Goal: Navigation & Orientation: Find specific page/section

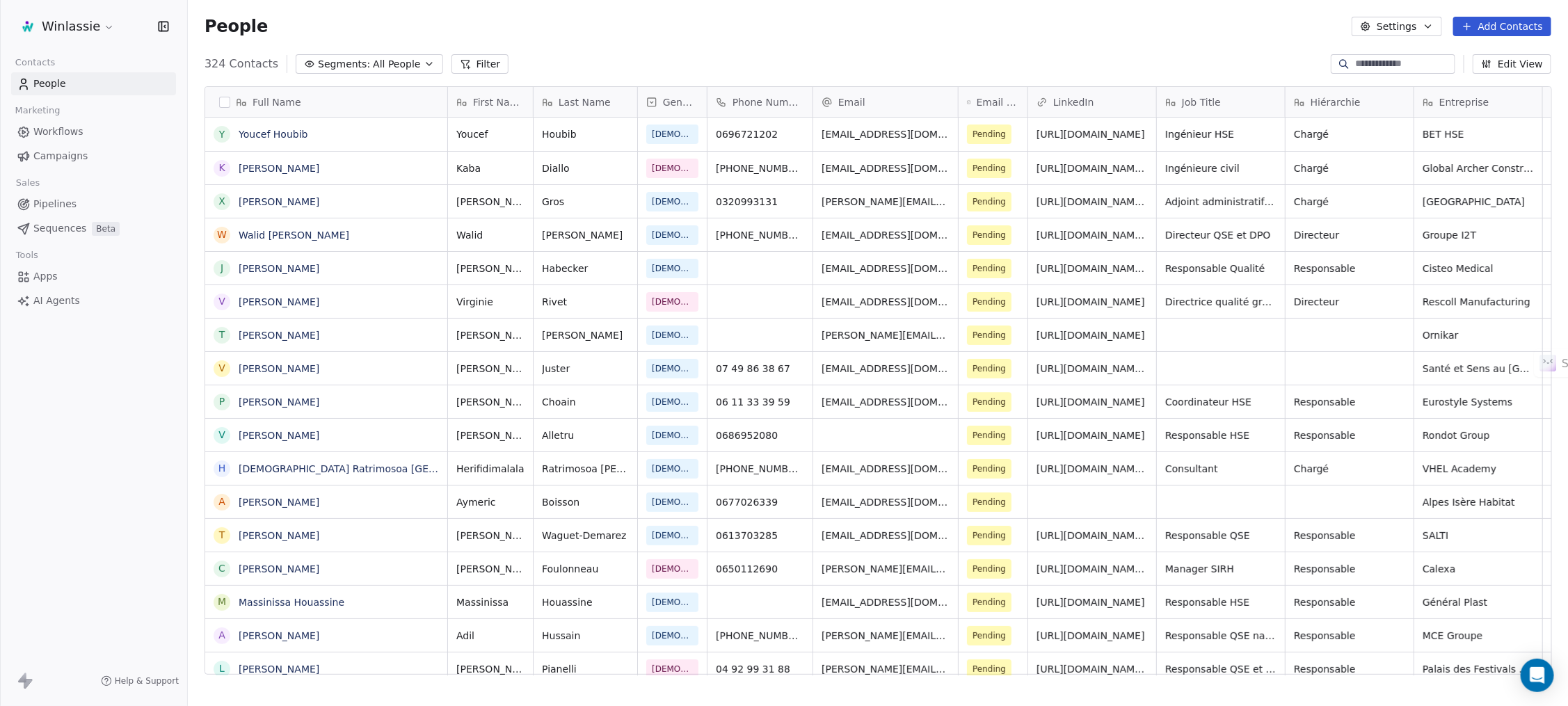
scroll to position [606, 1365]
click at [583, 34] on div "People Settings Add Contacts" at bounding box center [878, 26] width 1347 height 19
drag, startPoint x: 578, startPoint y: 37, endPoint x: 666, endPoint y: 33, distance: 88.1
click at [579, 37] on div "People Settings Add Contacts" at bounding box center [877, 26] width 1381 height 53
drag, startPoint x: 666, startPoint y: 32, endPoint x: 759, endPoint y: 31, distance: 93.0
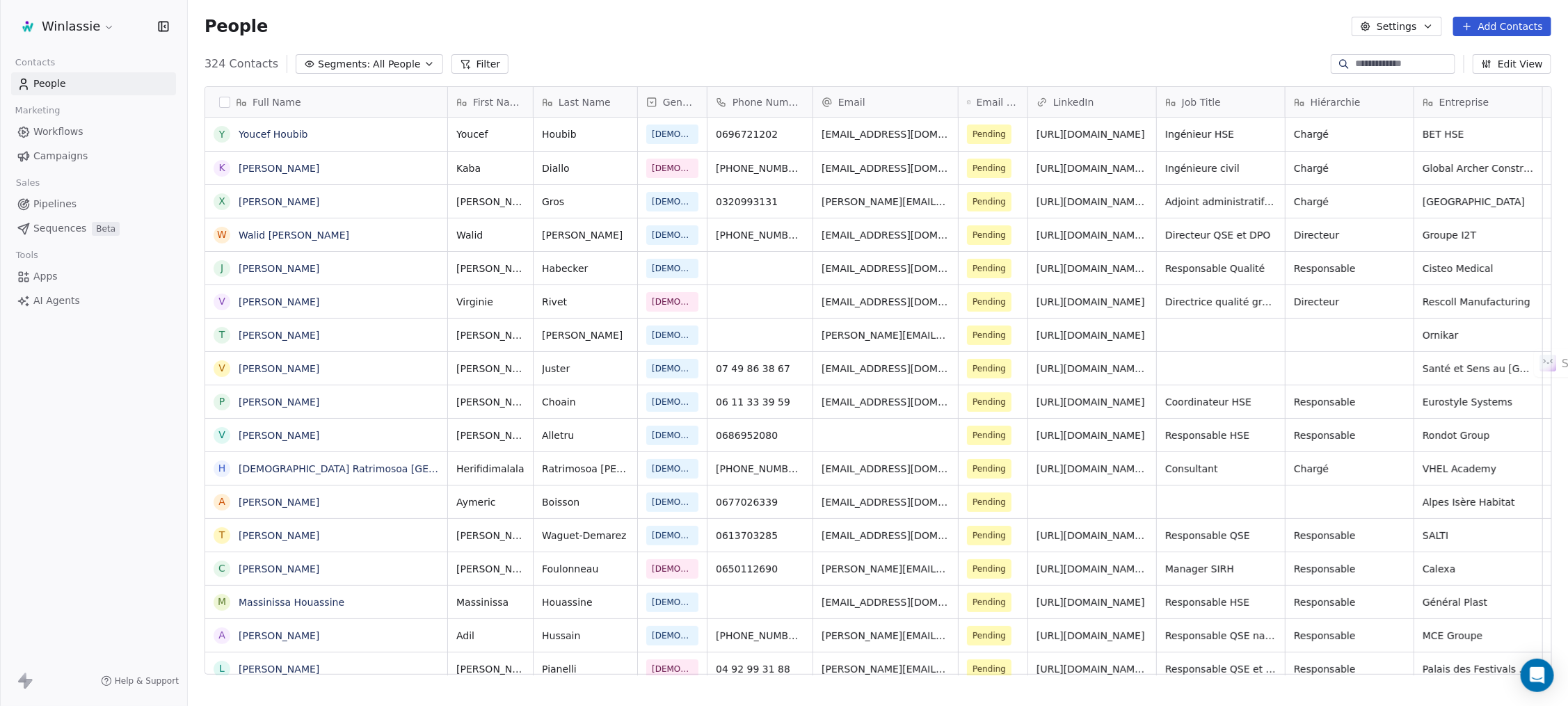
click at [666, 32] on div "People Settings Add Contacts" at bounding box center [878, 26] width 1347 height 19
drag, startPoint x: 759, startPoint y: 31, endPoint x: 935, endPoint y: 36, distance: 176.1
click at [760, 31] on div "People Settings Add Contacts" at bounding box center [878, 26] width 1347 height 19
click at [948, 36] on div "People Settings Add Contacts" at bounding box center [878, 26] width 1347 height 19
click at [1094, 40] on div "People Settings Add Contacts" at bounding box center [877, 26] width 1381 height 53
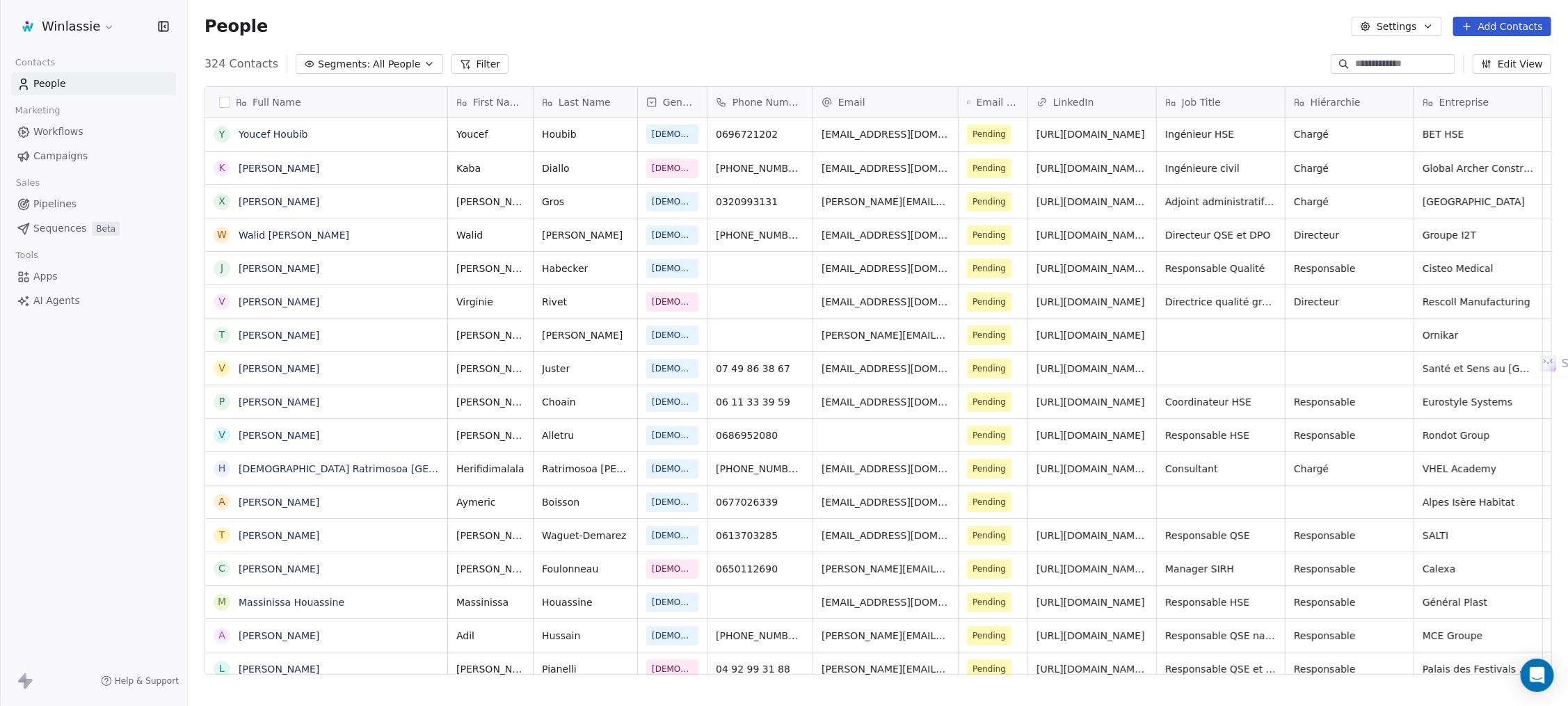
click at [1261, 31] on div "People Settings Add Contacts" at bounding box center [878, 26] width 1347 height 19
click at [806, 53] on div "324 Contacts Segments: All People Filter Edit View" at bounding box center [877, 64] width 1381 height 23
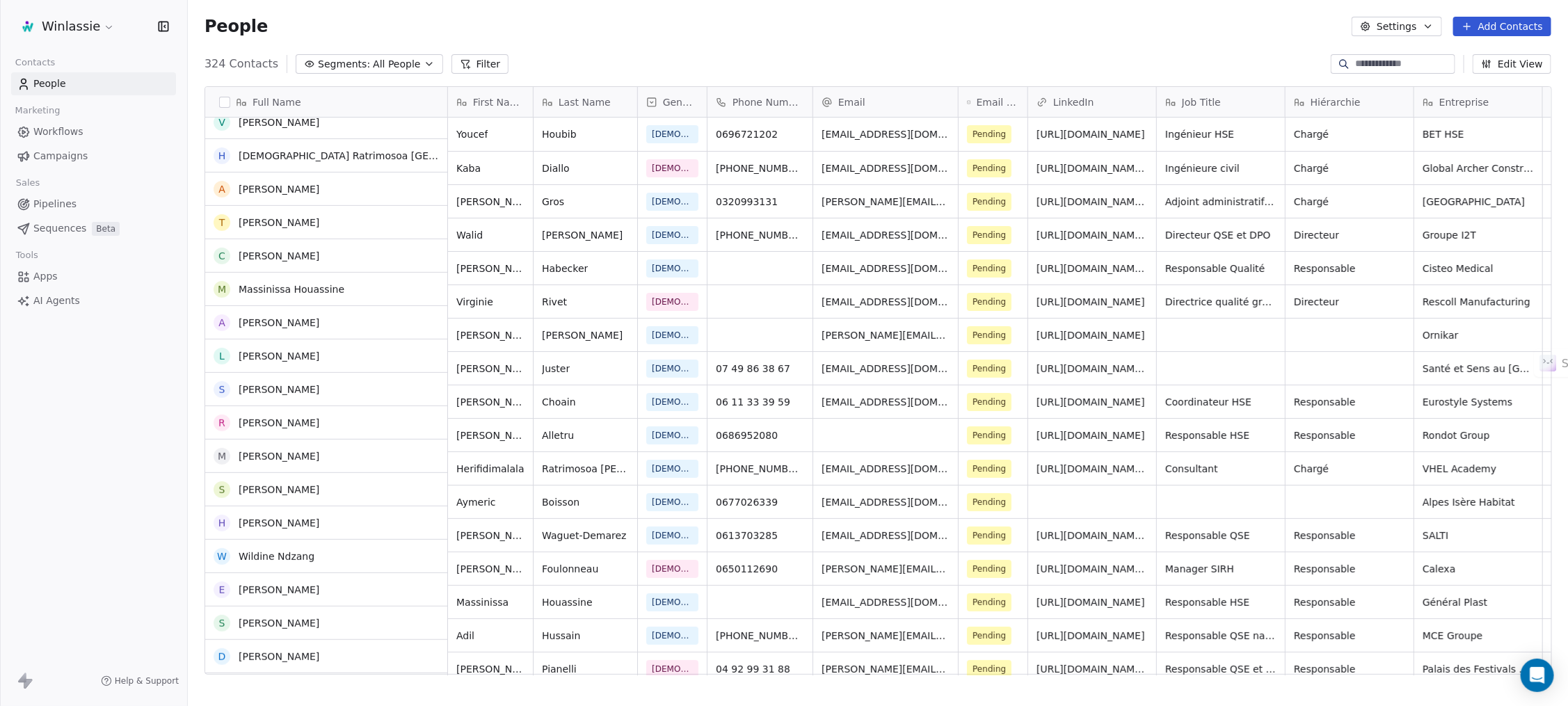
scroll to position [0, 0]
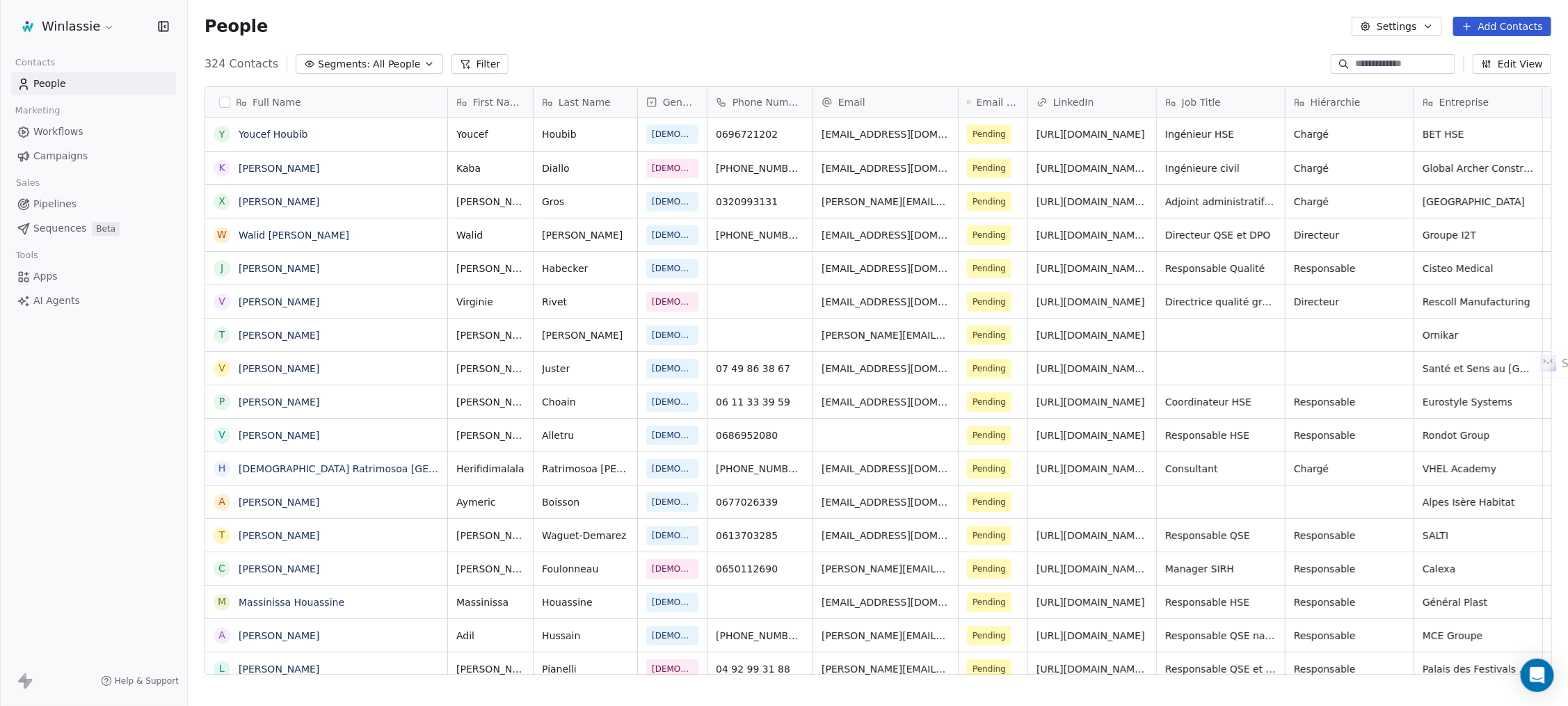
click at [777, 38] on div "People Settings Add Contacts" at bounding box center [877, 26] width 1381 height 53
click at [292, 132] on link "Youcef Houbib" at bounding box center [273, 134] width 69 height 11
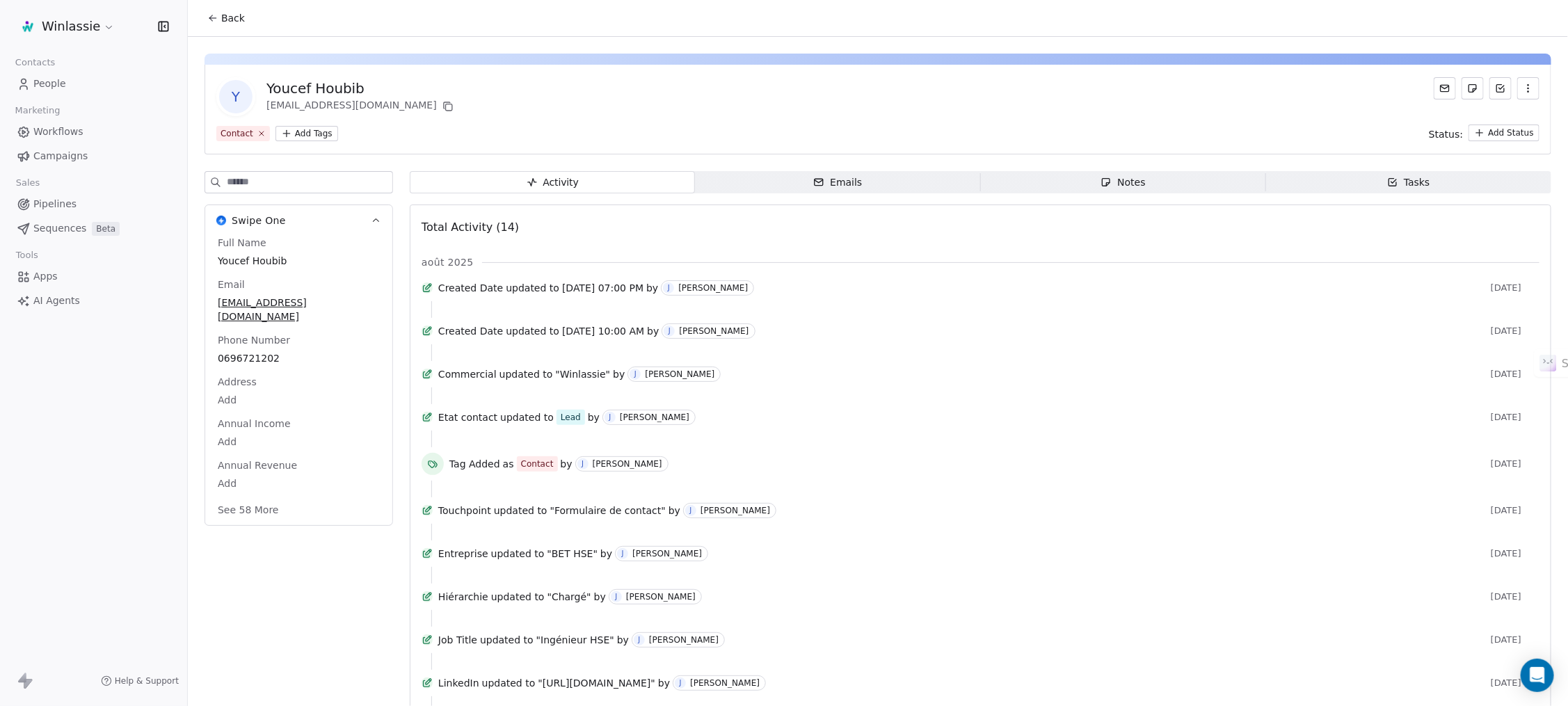
click at [213, 19] on icon at bounding box center [213, 17] width 11 height 11
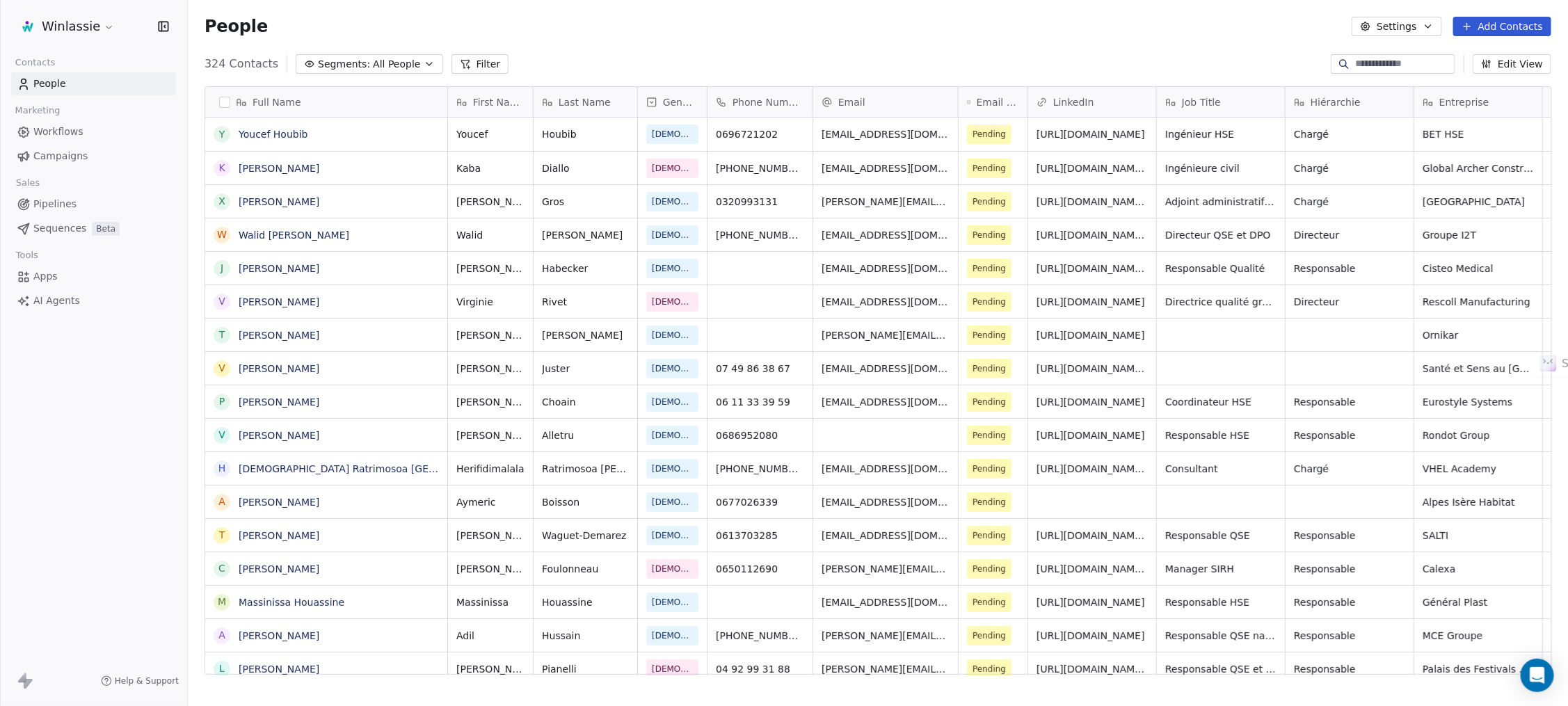
scroll to position [606, 1365]
click at [579, 24] on div "People Settings Add Contacts" at bounding box center [878, 26] width 1347 height 19
drag, startPoint x: 665, startPoint y: 38, endPoint x: 721, endPoint y: 36, distance: 56.0
click at [666, 38] on div "People Settings Add Contacts" at bounding box center [877, 26] width 1381 height 53
drag, startPoint x: 729, startPoint y: 34, endPoint x: 774, endPoint y: 36, distance: 45.0
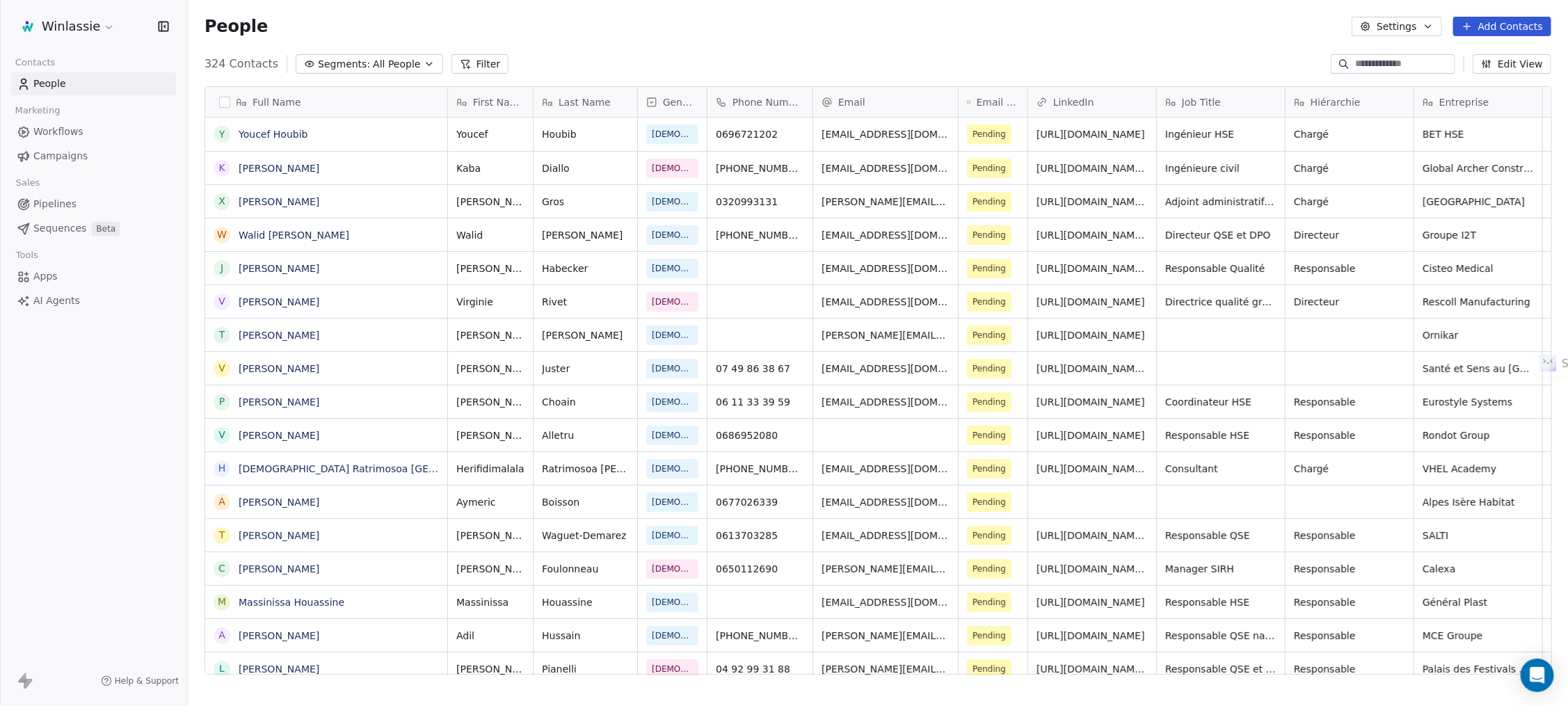
click at [735, 34] on div "People Settings Add Contacts" at bounding box center [878, 26] width 1347 height 19
drag, startPoint x: 850, startPoint y: 32, endPoint x: 983, endPoint y: 31, distance: 133.0
click at [855, 32] on div "People Settings Add Contacts" at bounding box center [878, 26] width 1347 height 19
click at [985, 28] on div "People Settings Add Contacts" at bounding box center [878, 26] width 1347 height 19
click at [1082, 32] on div "People Settings Add Contacts" at bounding box center [878, 26] width 1347 height 19
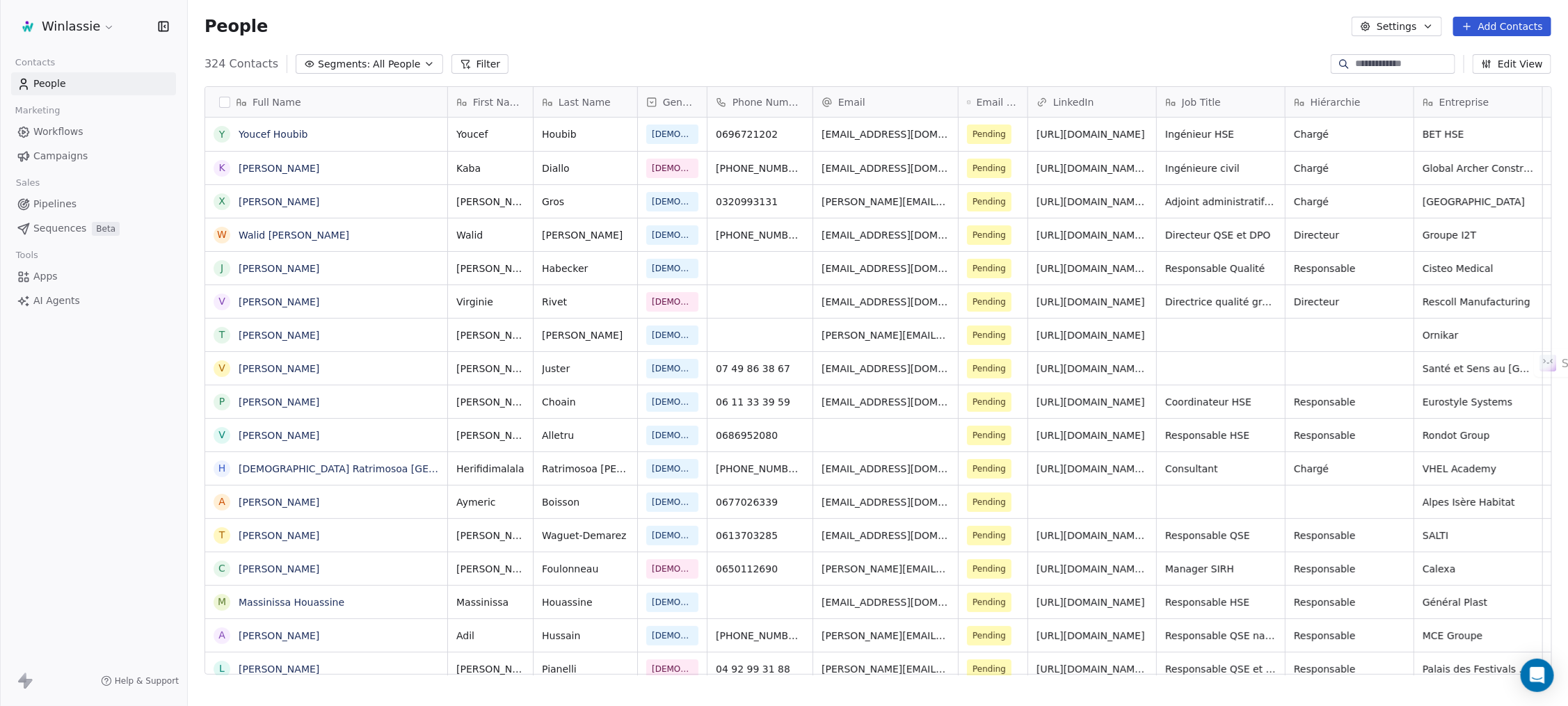
click at [1216, 32] on div "People Settings Add Contacts" at bounding box center [878, 26] width 1347 height 19
click at [70, 24] on html "Winlassie Contacts People Marketing Workflows Campaigns Sales Pipelines Sequenc…" at bounding box center [784, 404] width 1568 height 810
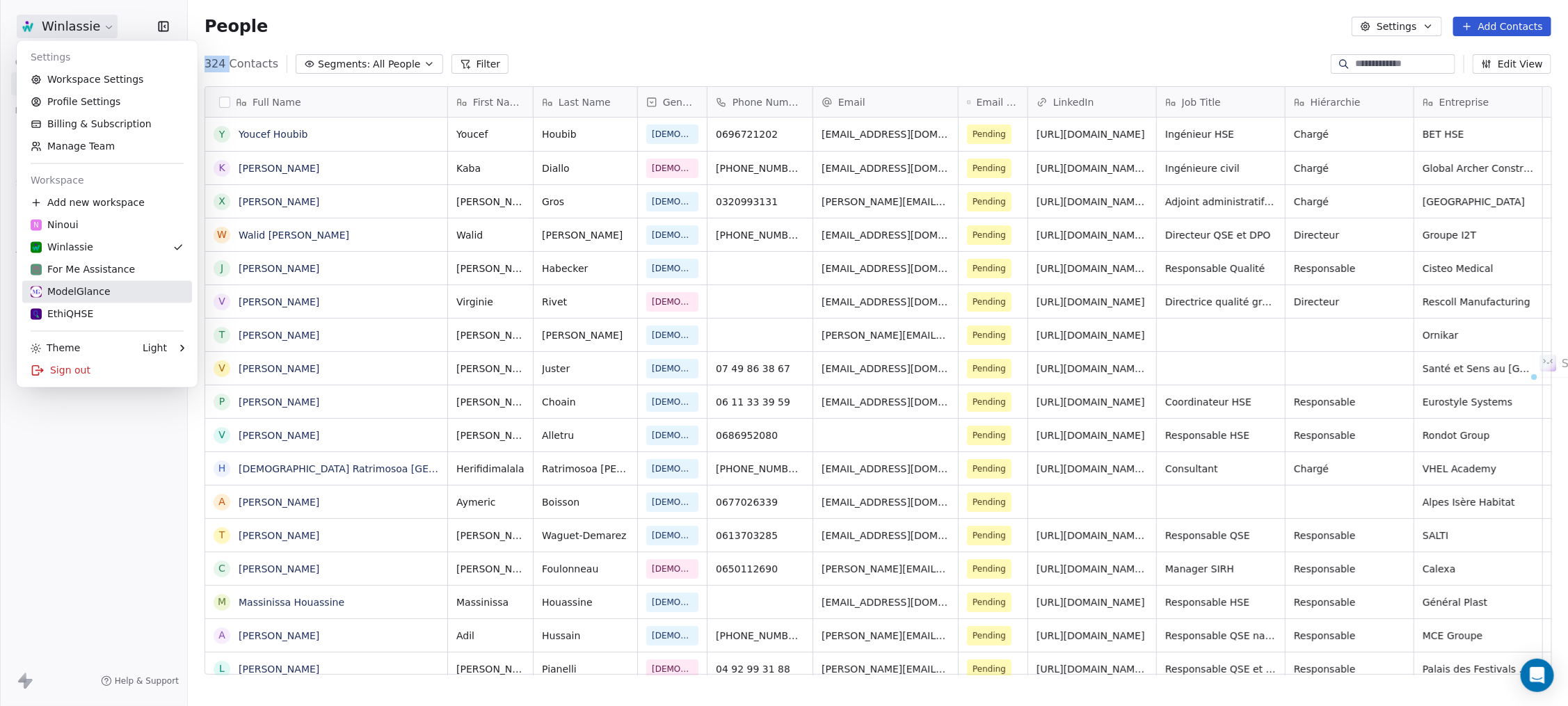
click at [79, 297] on div "ModelGlance" at bounding box center [71, 292] width 80 height 14
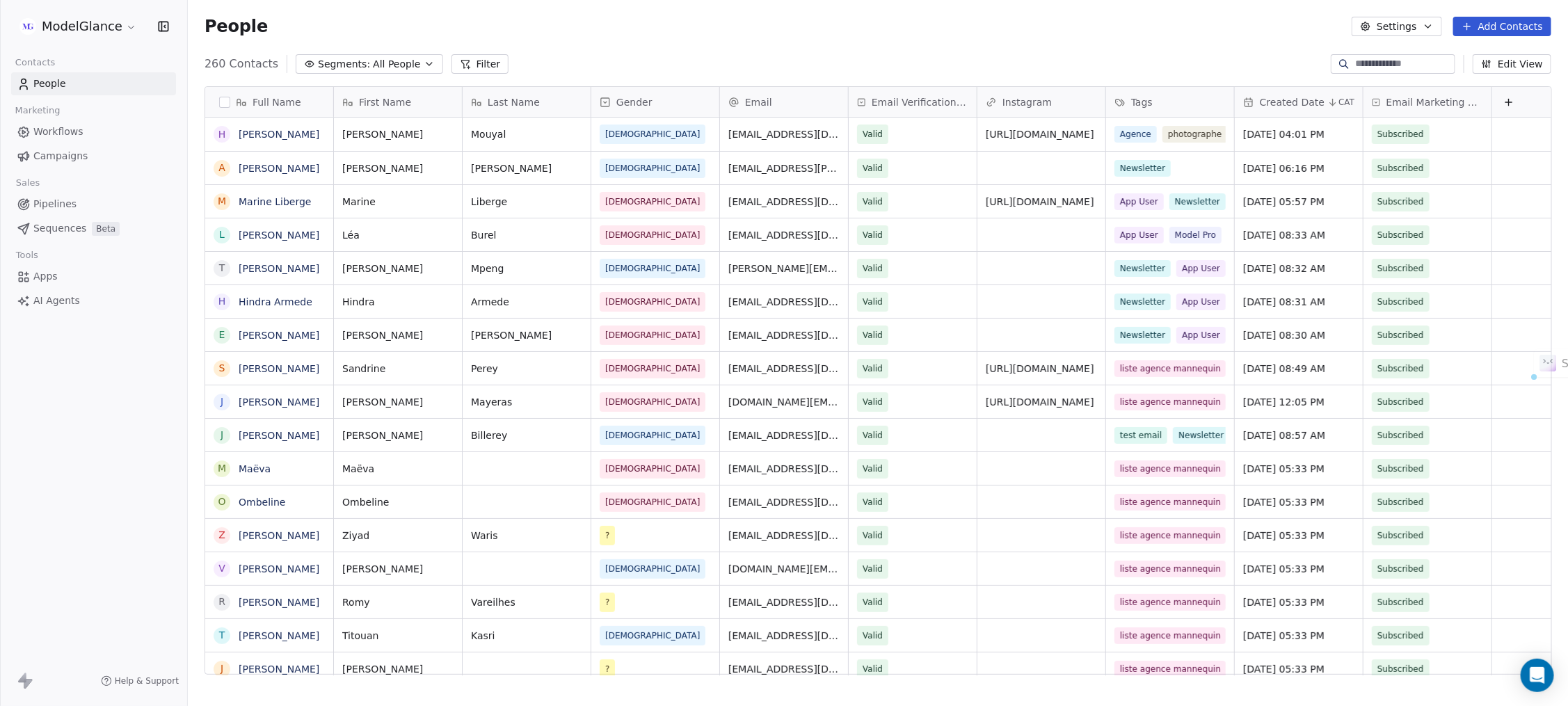
scroll to position [606, 1365]
click at [774, 30] on div "People Settings Add Contacts" at bounding box center [878, 26] width 1347 height 19
click at [904, 32] on div "People Settings Add Contacts" at bounding box center [878, 26] width 1347 height 19
click at [1030, 30] on div "People Settings Add Contacts" at bounding box center [878, 26] width 1347 height 19
click at [1033, 30] on div "People Settings Add Contacts" at bounding box center [878, 26] width 1347 height 19
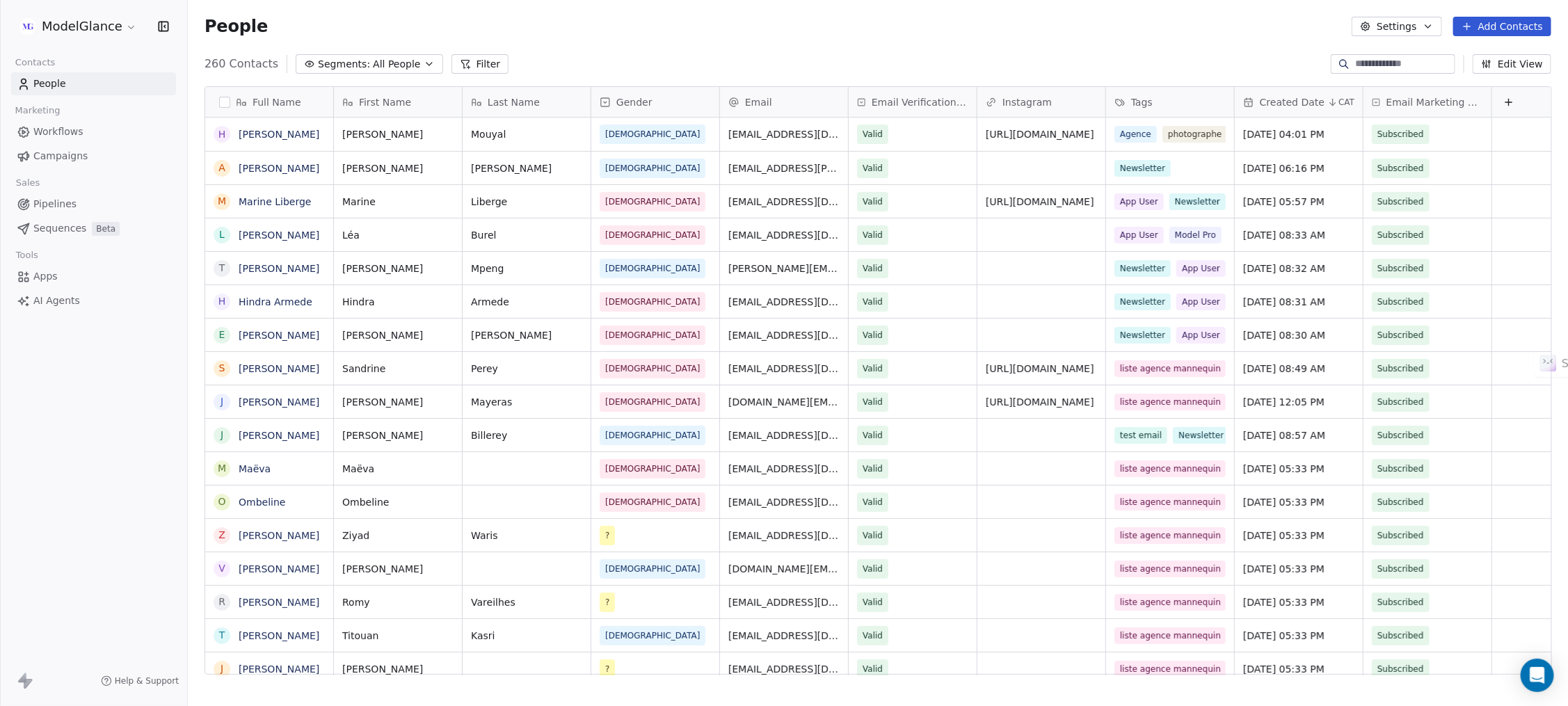
click at [1033, 30] on div "People Settings Add Contacts" at bounding box center [878, 26] width 1347 height 19
click at [1165, 33] on div "People Settings Add Contacts" at bounding box center [878, 26] width 1347 height 19
click at [1162, 32] on div "People Settings Add Contacts" at bounding box center [878, 26] width 1347 height 19
click at [1030, 26] on div "People Settings Add Contacts" at bounding box center [878, 26] width 1347 height 19
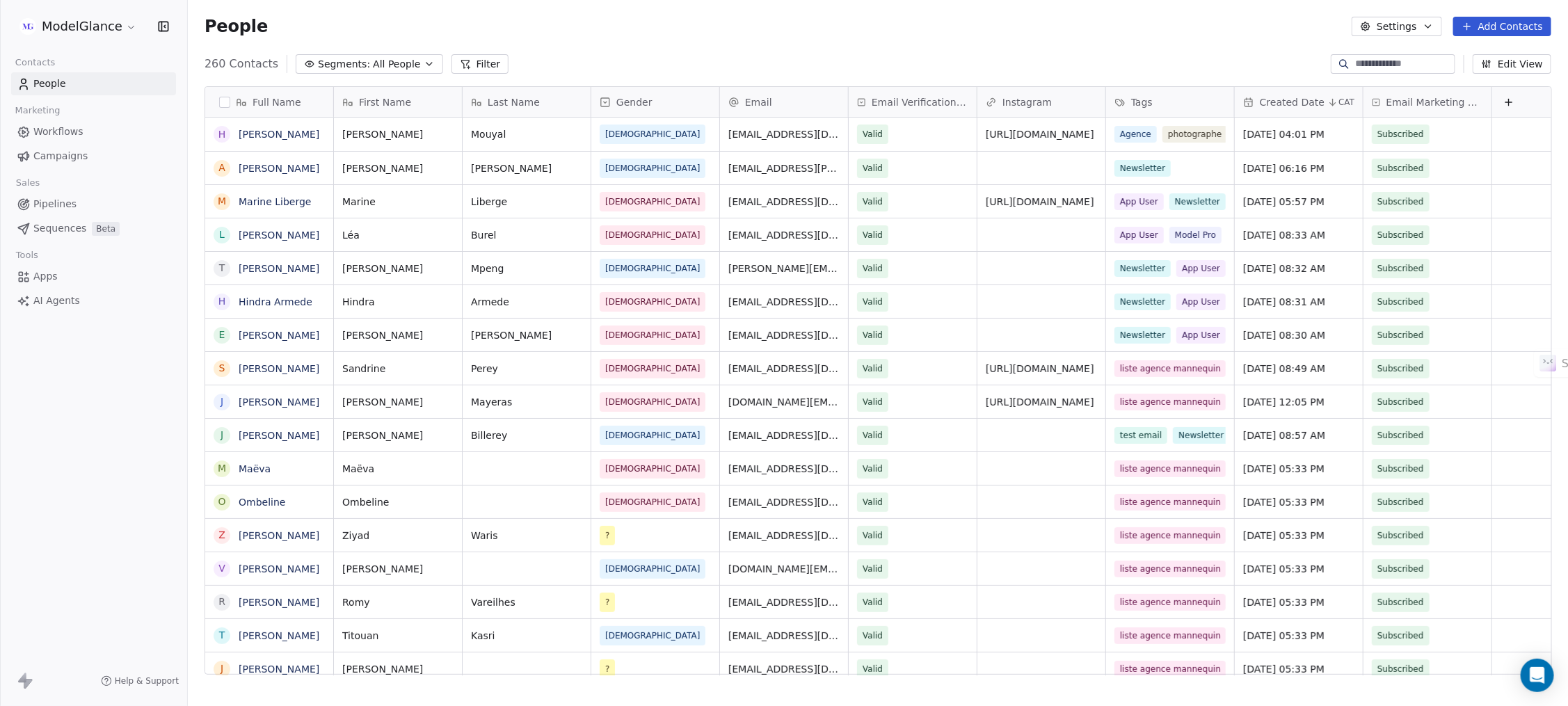
click at [1035, 30] on div "People Settings Add Contacts" at bounding box center [878, 26] width 1347 height 19
click at [775, 34] on div "People Settings Add Contacts" at bounding box center [878, 26] width 1347 height 19
click at [647, 31] on div "People Settings Add Contacts" at bounding box center [878, 26] width 1347 height 19
click at [648, 30] on div "People Settings Add Contacts" at bounding box center [878, 26] width 1347 height 19
click at [648, 36] on div "People Settings Add Contacts" at bounding box center [878, 26] width 1347 height 19
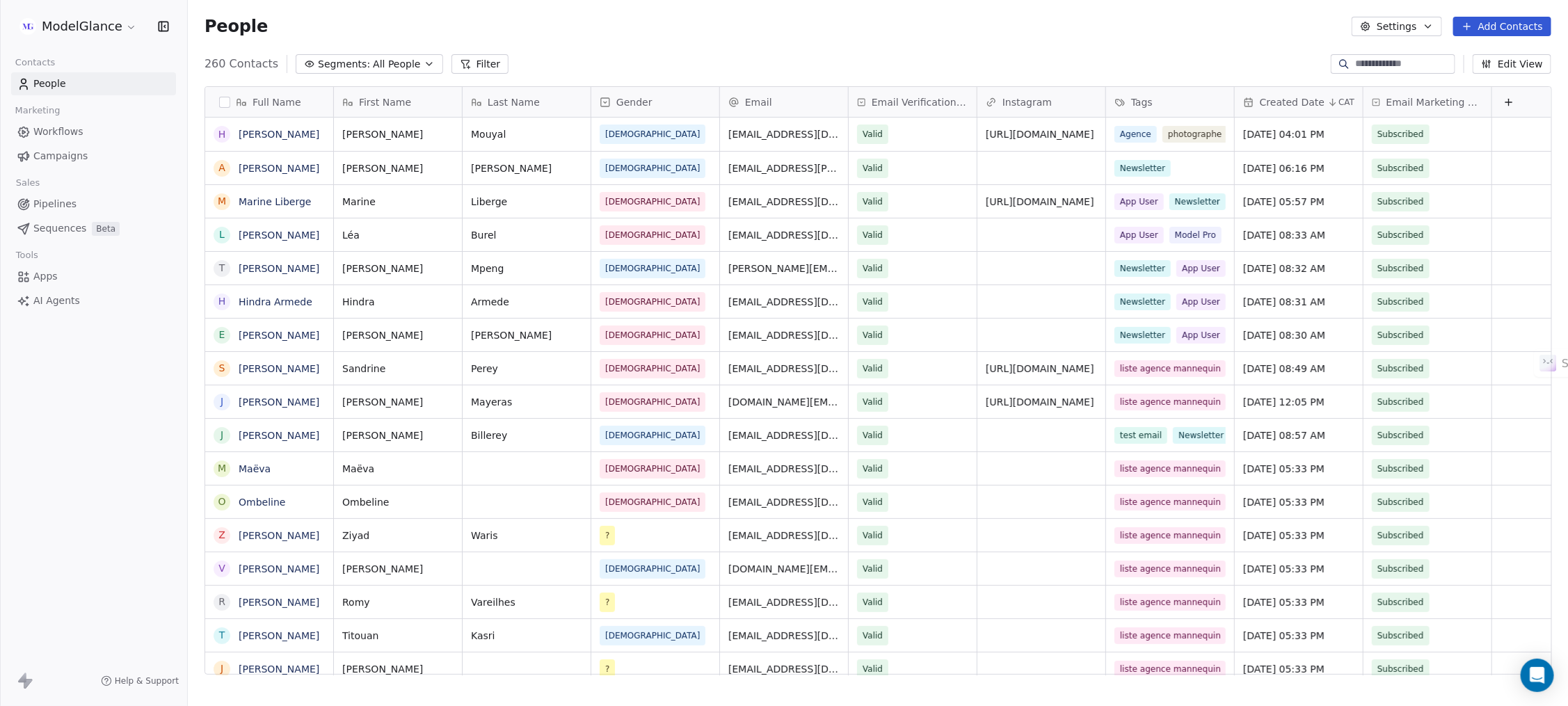
click at [774, 33] on div "People Settings Add Contacts" at bounding box center [878, 26] width 1347 height 19
click at [917, 31] on div "People Settings Add Contacts" at bounding box center [878, 26] width 1347 height 19
